Goal: Transaction & Acquisition: Purchase product/service

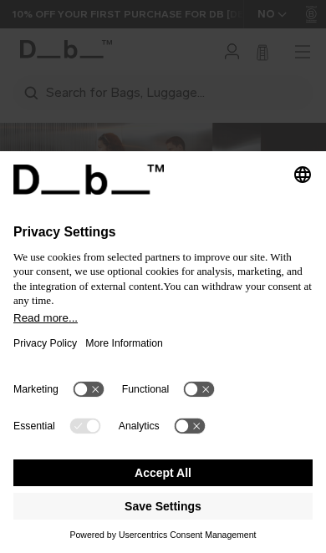
click at [206, 472] on button "Accept All" at bounding box center [162, 473] width 299 height 27
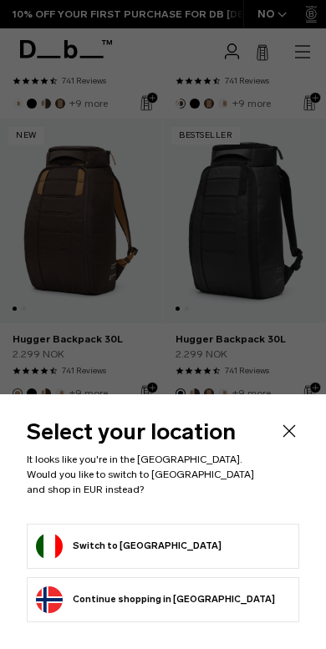
scroll to position [693, 0]
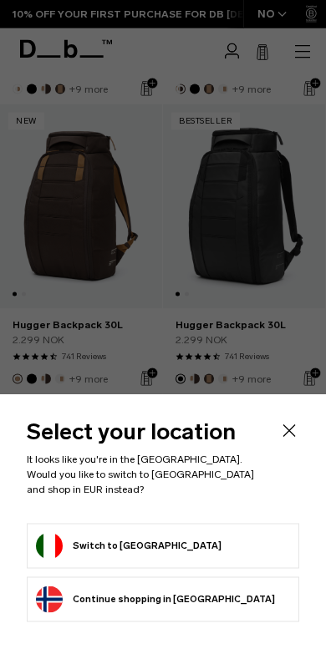
click at [124, 541] on button "Switch to Italy" at bounding box center [129, 546] width 186 height 27
